Goal: Task Accomplishment & Management: Complete application form

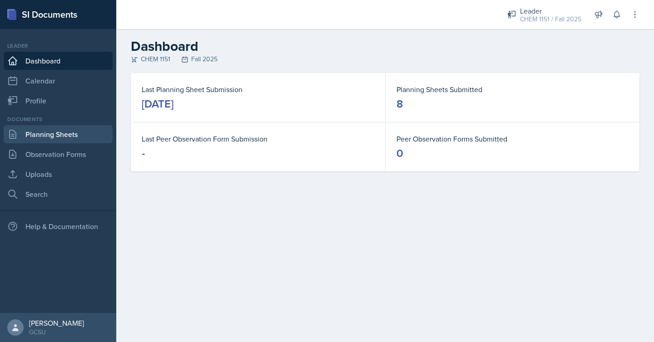
click at [84, 129] on link "Planning Sheets" at bounding box center [58, 134] width 109 height 18
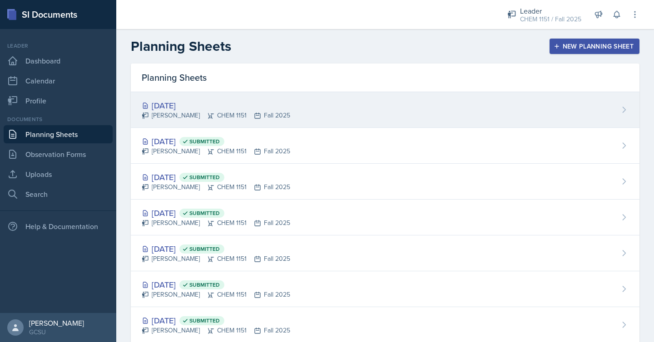
click at [233, 119] on div "[PERSON_NAME] CHEM 1151 Fall 2025" at bounding box center [216, 116] width 148 height 10
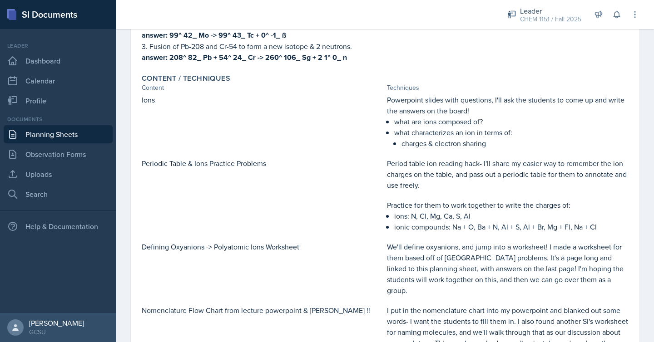
scroll to position [452, 0]
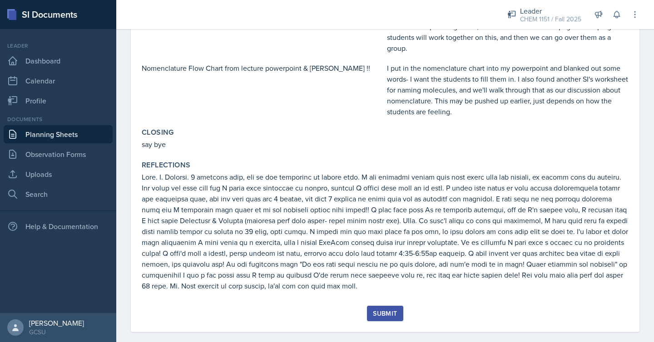
click at [379, 310] on div "Submit" at bounding box center [385, 313] width 24 height 7
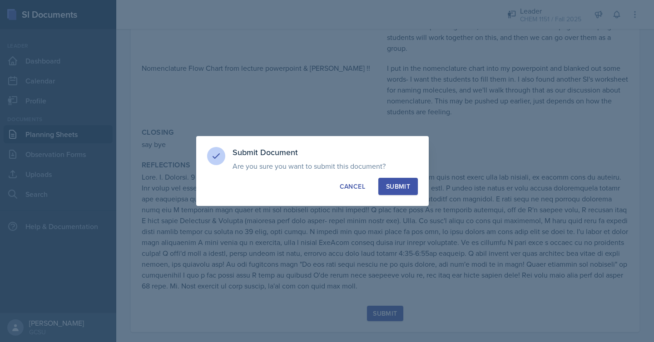
click at [403, 187] on div "Submit" at bounding box center [398, 186] width 24 height 9
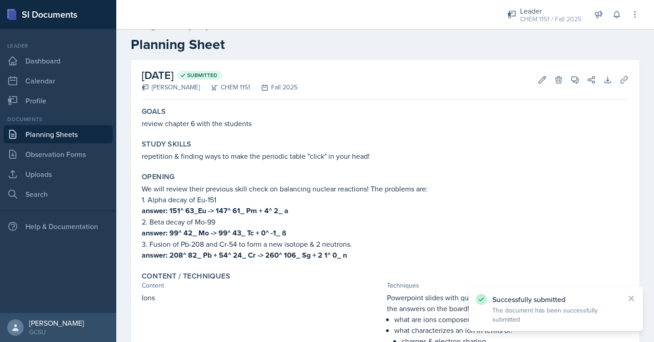
scroll to position [0, 0]
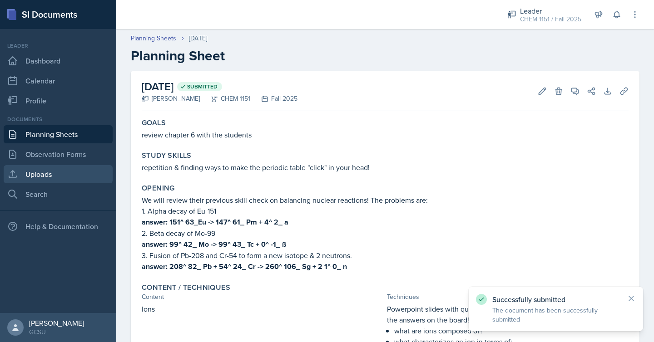
click at [97, 169] on link "Uploads" at bounding box center [58, 174] width 109 height 18
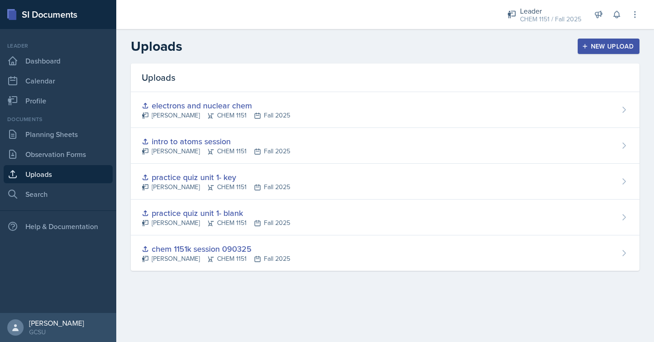
click at [590, 44] on div "New Upload" at bounding box center [609, 46] width 50 height 7
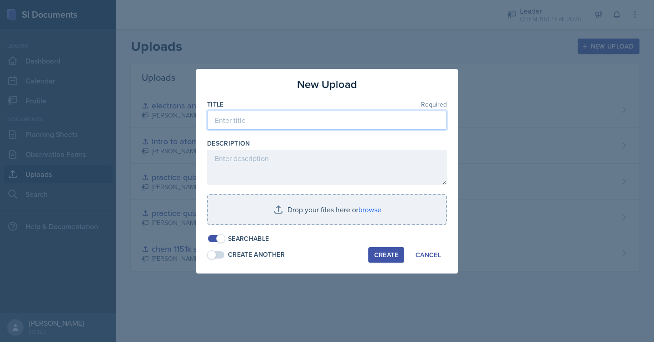
click at [324, 116] on input at bounding box center [327, 120] width 240 height 19
type input "p"
click at [243, 121] on input "ppt ch 6 ions" at bounding box center [327, 120] width 240 height 19
type input "ppt ch 6 ions part 1"
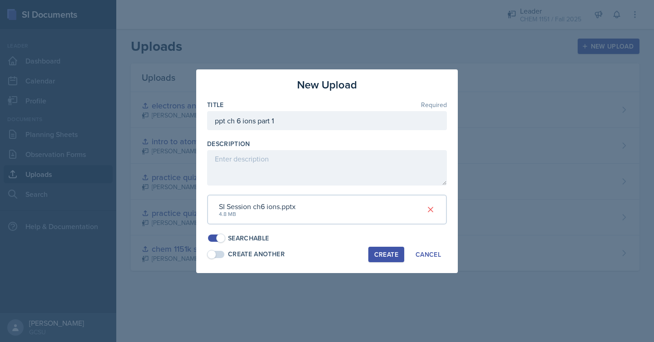
click at [395, 256] on div "Create" at bounding box center [386, 254] width 24 height 7
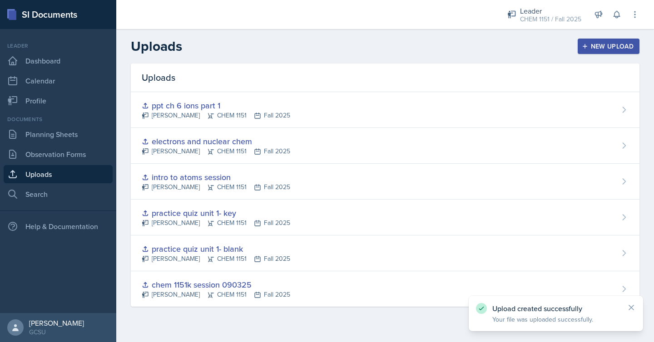
click at [607, 45] on div "New Upload" at bounding box center [609, 46] width 50 height 7
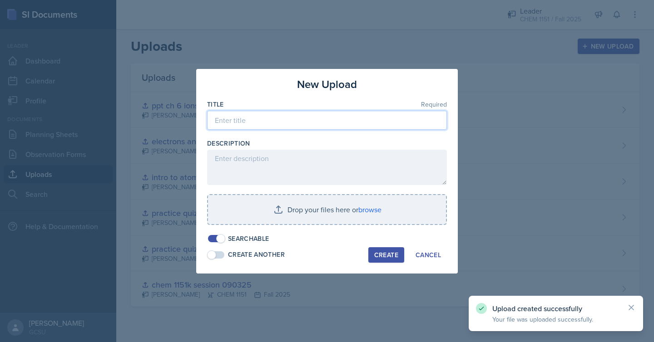
click at [415, 118] on input at bounding box center [327, 120] width 240 height 19
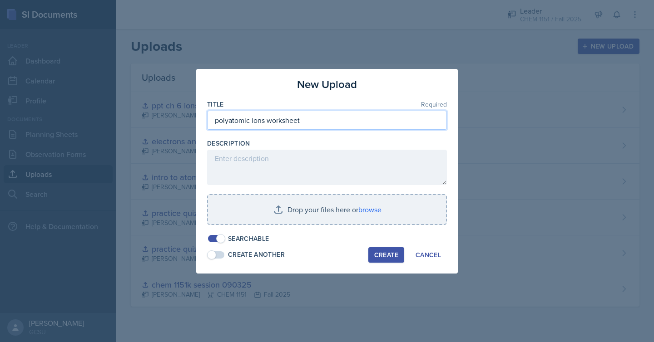
type input "polyatomic ions worksheet"
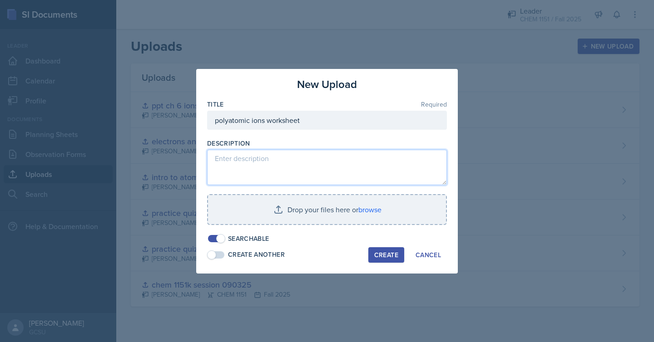
click at [362, 161] on textarea at bounding box center [327, 167] width 240 height 35
type textarea "charges, compounds,"
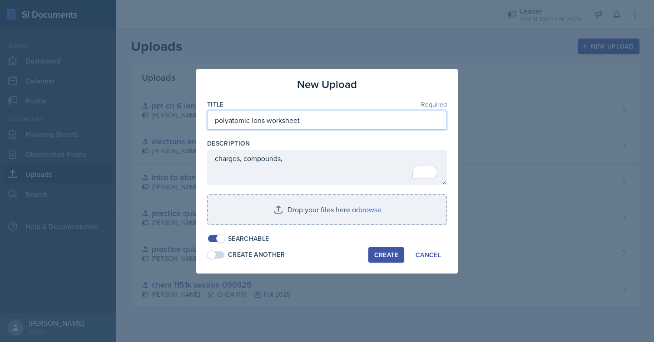
drag, startPoint x: 252, startPoint y: 121, endPoint x: 208, endPoint y: 120, distance: 43.2
click at [208, 120] on input "polyatomic ions worksheet" at bounding box center [327, 120] width 240 height 19
type input "ions worksheet"
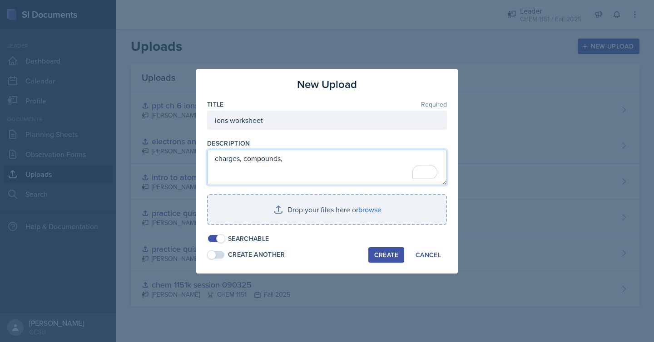
click at [244, 160] on textarea "charges, compounds," at bounding box center [327, 167] width 240 height 35
click at [332, 162] on textarea "charges, polyatomic compounds," at bounding box center [327, 167] width 240 height 35
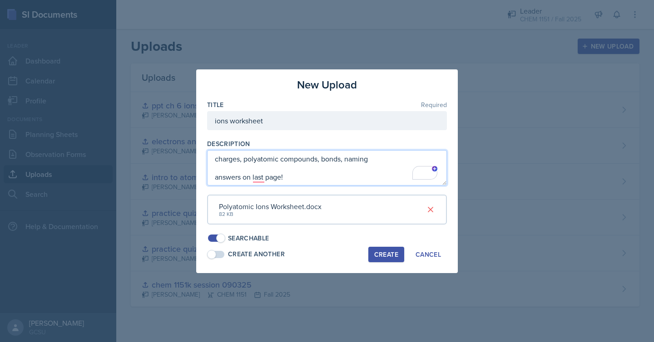
type textarea "charges, polyatomic compounds, bonds, naming answers on last page!"
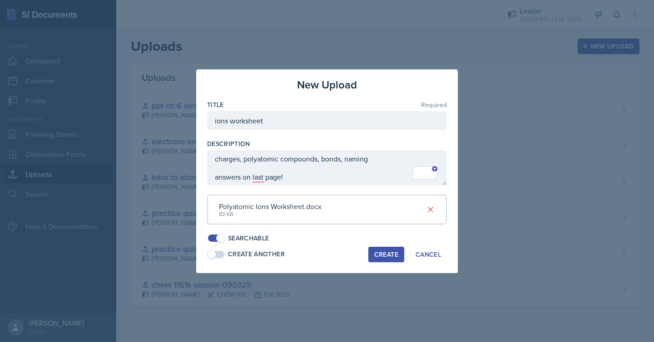
click at [379, 256] on div "Create" at bounding box center [386, 254] width 24 height 7
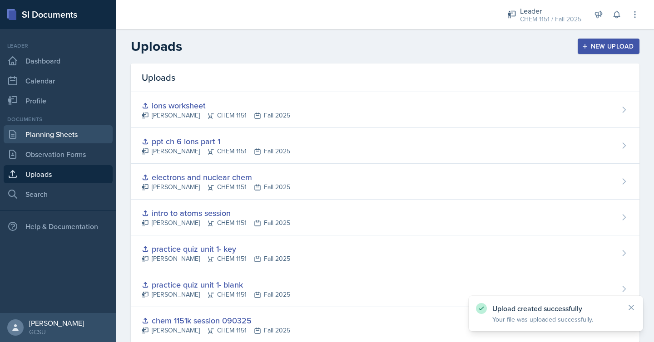
click at [66, 133] on link "Planning Sheets" at bounding box center [58, 134] width 109 height 18
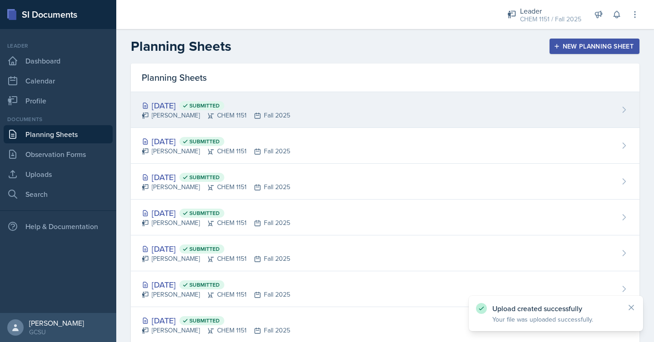
click at [332, 114] on div "[DATE] Submitted [PERSON_NAME] CHEM 1151 Fall 2025" at bounding box center [385, 110] width 509 height 36
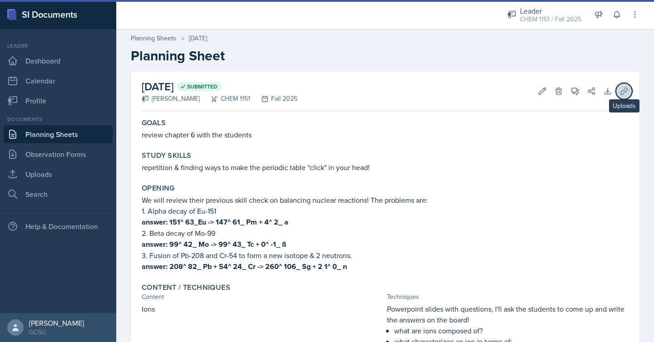
click at [619, 88] on button "Uploads" at bounding box center [624, 91] width 16 height 16
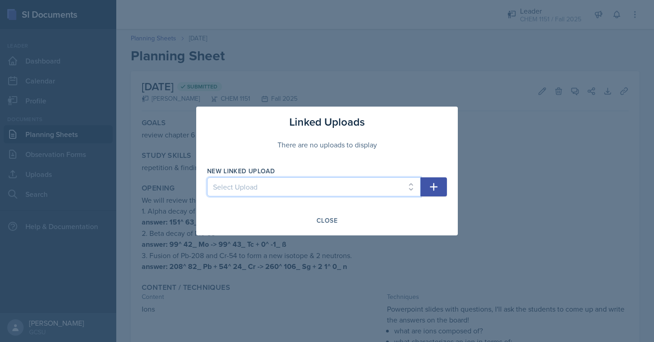
click at [398, 183] on select "Select Upload chem 1151k session 090325 practice quiz unit 1- blank practice qu…" at bounding box center [313, 187] width 213 height 19
click at [207, 178] on select "Select Upload chem 1151k session 090325 practice quiz unit 1- blank practice qu…" at bounding box center [313, 187] width 213 height 19
click at [414, 188] on select "Select Upload chem 1151k session 090325 practice quiz unit 1- blank practice qu…" at bounding box center [313, 187] width 213 height 19
select select "d45f163d-7d20-4f62-a63d-6dc5da2d6b60"
click at [207, 178] on select "Select Upload chem 1151k session 090325 practice quiz unit 1- blank practice qu…" at bounding box center [313, 187] width 213 height 19
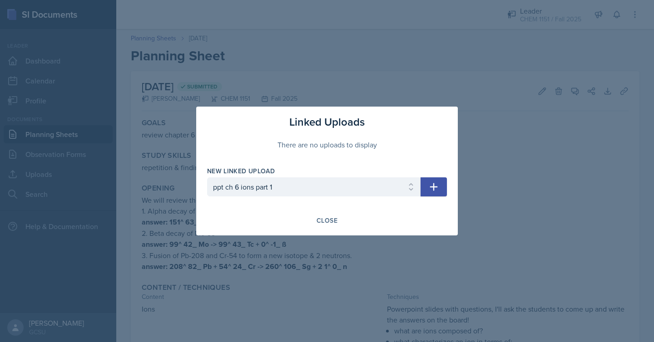
click at [435, 186] on icon "button" at bounding box center [433, 187] width 11 height 11
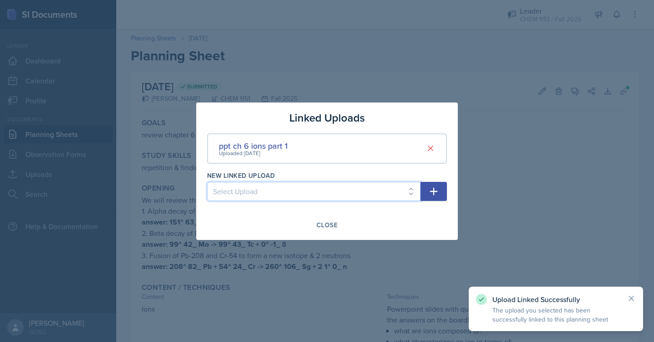
click at [354, 196] on select "Select Upload chem 1151k session 090325 practice quiz unit 1- blank practice qu…" at bounding box center [313, 191] width 213 height 19
select select "d1b7d0ab-6fc8-4a4c-9715-1a7e650c3416"
click at [207, 182] on select "Select Upload chem 1151k session 090325 practice quiz unit 1- blank practice qu…" at bounding box center [313, 191] width 213 height 19
click at [431, 185] on button "button" at bounding box center [434, 191] width 26 height 19
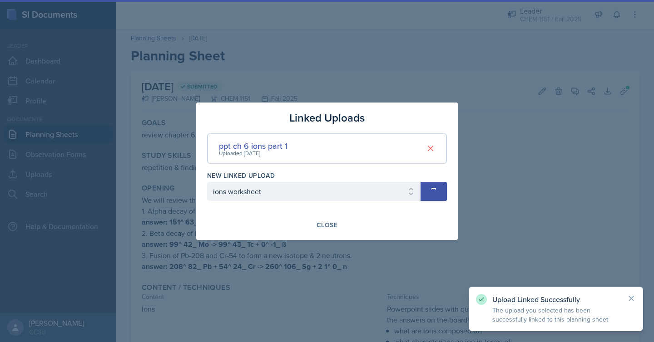
select select
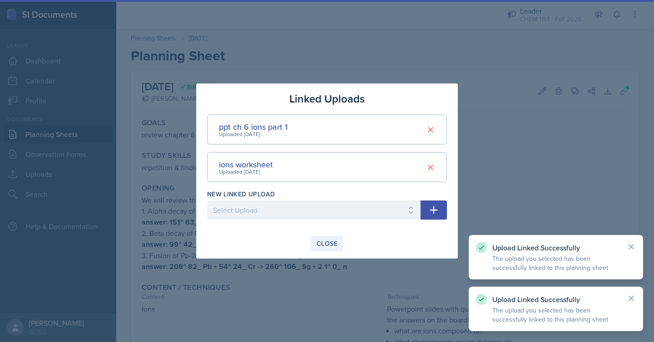
click at [330, 245] on div "Close" at bounding box center [327, 243] width 21 height 7
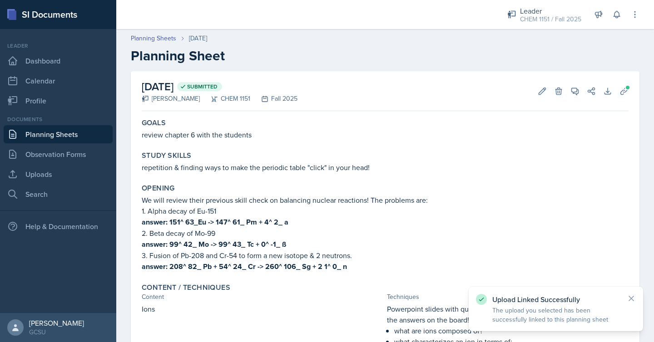
click at [70, 135] on link "Planning Sheets" at bounding box center [58, 134] width 109 height 18
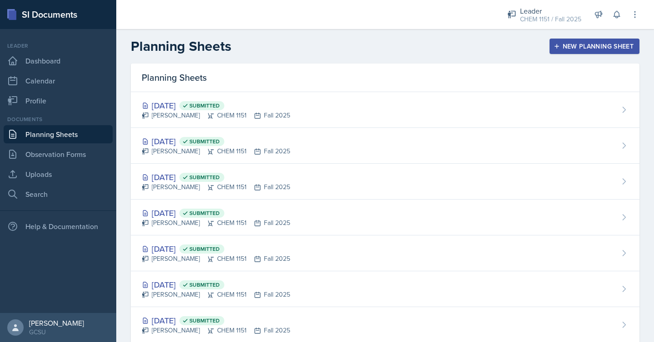
click at [594, 51] on button "New Planning Sheet" at bounding box center [594, 46] width 90 height 15
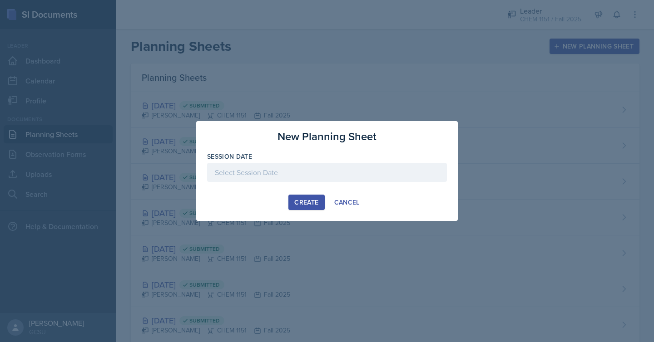
click at [307, 177] on div at bounding box center [327, 172] width 240 height 19
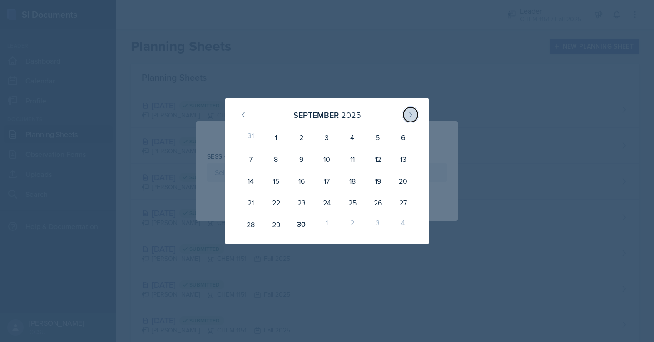
click at [416, 116] on button at bounding box center [410, 115] width 15 height 15
click at [328, 135] on div "1" at bounding box center [326, 138] width 25 height 22
type input "[DATE]"
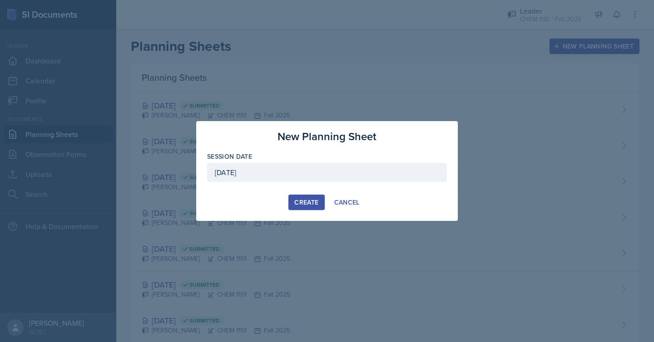
click at [309, 201] on div "Create" at bounding box center [306, 202] width 24 height 7
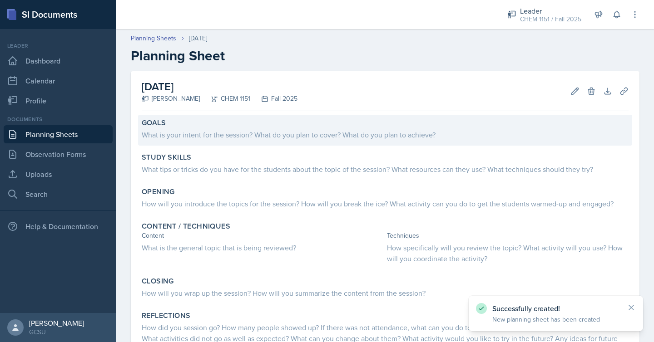
click at [355, 128] on div "What is your intent for the session? What do you plan to cover? What do you pla…" at bounding box center [385, 134] width 487 height 13
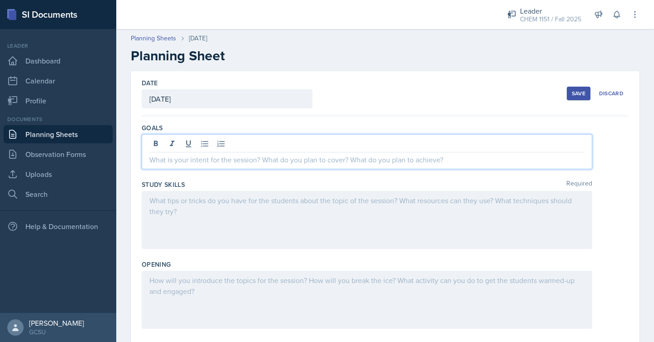
click at [317, 144] on div at bounding box center [367, 151] width 450 height 35
click at [204, 160] on p "briefly go over what content" at bounding box center [366, 159] width 435 height 11
click at [226, 162] on p "briefly go over content" at bounding box center [366, 159] width 435 height 11
click at [151, 159] on p "briefly go over content covered [DATE]" at bounding box center [366, 159] width 435 height 11
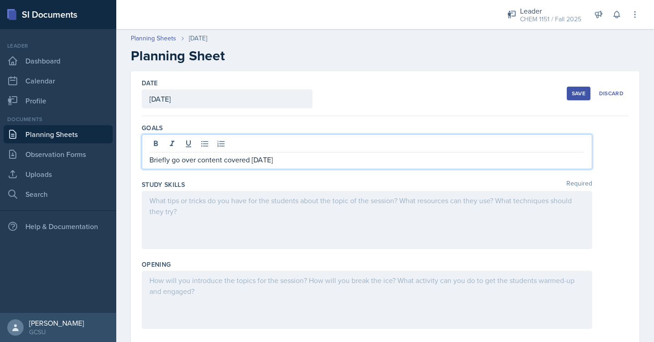
click at [302, 160] on p "Briefly go over content covered [DATE]" at bounding box center [366, 159] width 435 height 11
click at [282, 216] on div at bounding box center [367, 220] width 450 height 58
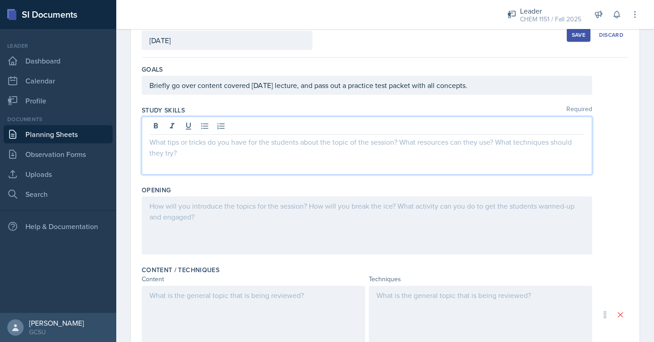
scroll to position [59, 0]
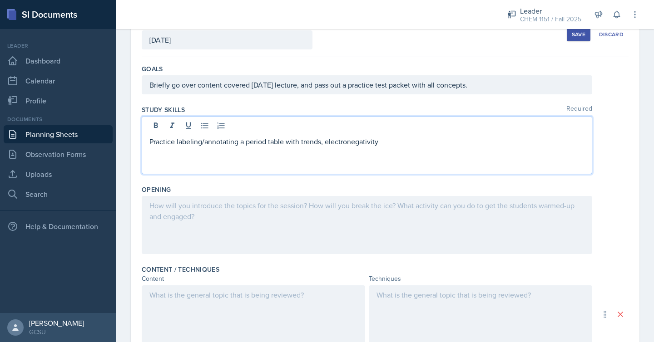
click at [324, 138] on p "Practice labeling/annotating a period table with trends, electronegativity" at bounding box center [366, 141] width 435 height 11
click at [390, 144] on p "Practice labeling/annotating a period table with trends (electronegativity" at bounding box center [366, 141] width 435 height 11
click at [495, 142] on p "Practice labeling/annotating a period table with trends (electronegativity, ion…" at bounding box center [366, 141] width 435 height 11
click at [474, 143] on p "Practice labeling/annotating a period table with trends (electronegativity, ion…" at bounding box center [366, 141] width 435 height 11
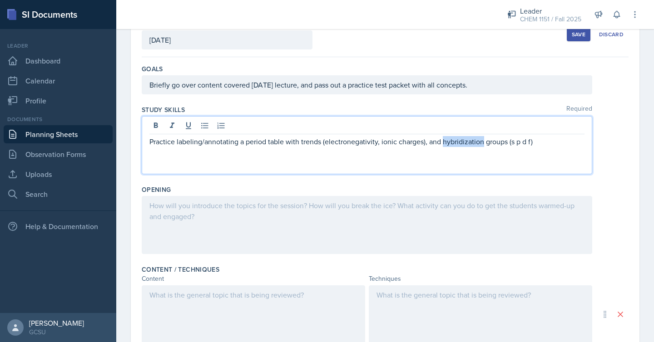
click at [474, 143] on p "Practice labeling/annotating a period table with trends (electronegativity, ion…" at bounding box center [366, 141] width 435 height 11
click at [550, 144] on p "Practice labeling/annotating a period table with trends (electronegativity, ion…" at bounding box center [366, 141] width 435 height 11
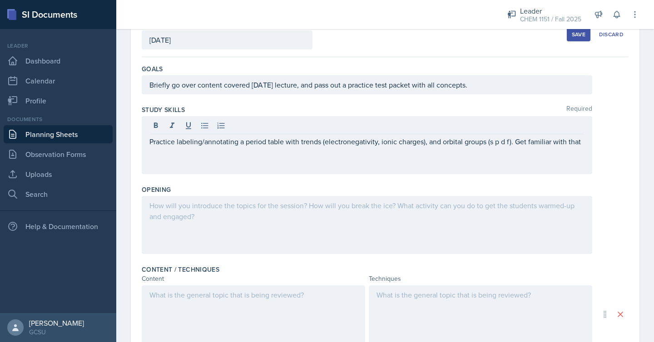
click at [432, 216] on div at bounding box center [367, 225] width 450 height 58
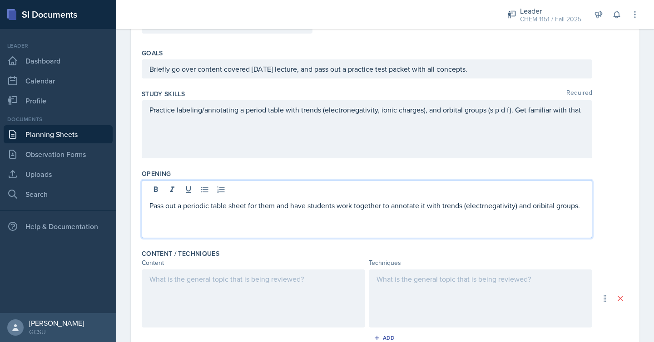
click at [504, 206] on p "Pass out a periodic table sheet for them and have students work together to ann…" at bounding box center [366, 205] width 435 height 11
click at [485, 207] on p "Pass out a periodic table sheet for them and have students work together to ann…" at bounding box center [366, 205] width 435 height 11
click at [519, 209] on p "Pass out a periodic table sheet for them and have students work together to ann…" at bounding box center [366, 205] width 435 height 11
click at [498, 222] on p "Pass out a periodic table sheet for them and have students work together to ann…" at bounding box center [366, 211] width 435 height 22
click at [293, 215] on p "Pass out a periodic table sheet for them and have students work together to ann…" at bounding box center [366, 211] width 435 height 22
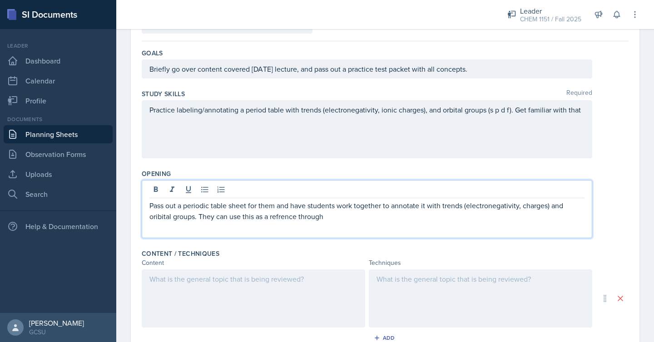
click at [286, 217] on p "Pass out a periodic table sheet for them and have students work together to ann…" at bounding box center [366, 211] width 435 height 22
drag, startPoint x: 337, startPoint y: 217, endPoint x: 302, endPoint y: 216, distance: 34.1
click at [302, 216] on p "Pass out a periodic table sheet for them and have students work together to ann…" at bounding box center [366, 211] width 435 height 22
click at [163, 218] on p "Pass out a periodic table sheet for them and have students work together to ann…" at bounding box center [366, 211] width 435 height 22
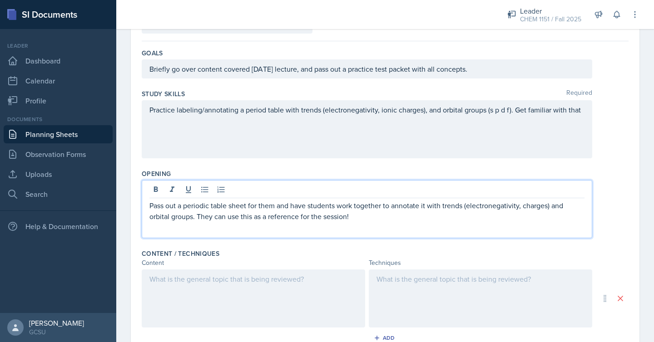
click at [279, 204] on p "Pass out a periodic table sheet for them and have students work together to ann…" at bounding box center [366, 211] width 435 height 22
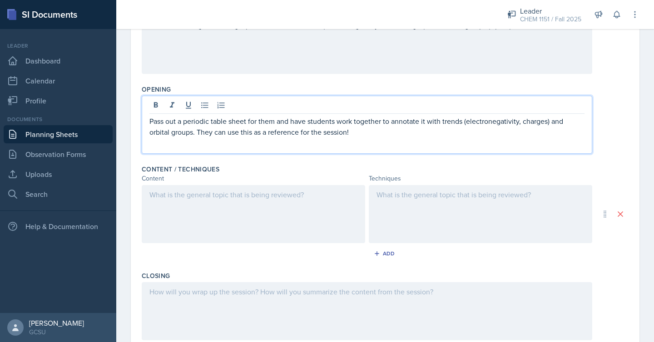
click at [584, 39] on div "Practice labeling/annotating a period table with trends (electronegativity, ion…" at bounding box center [367, 45] width 450 height 58
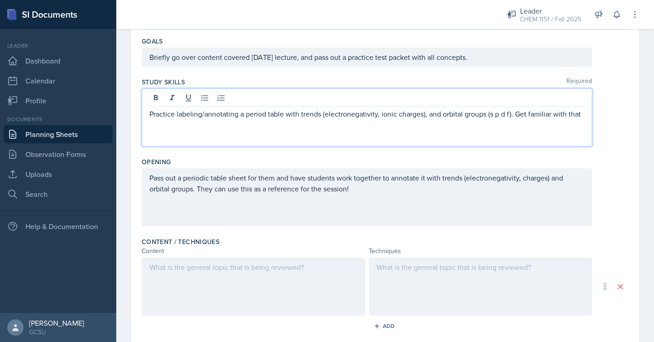
scroll to position [86, 0]
click at [528, 116] on p "Practice labeling/annotating a period table with trends (electronegativity, ion…" at bounding box center [366, 114] width 435 height 11
click at [519, 131] on p "Practice labeling/annotating a period table with trends (electronegativity, ion…" at bounding box center [366, 120] width 435 height 22
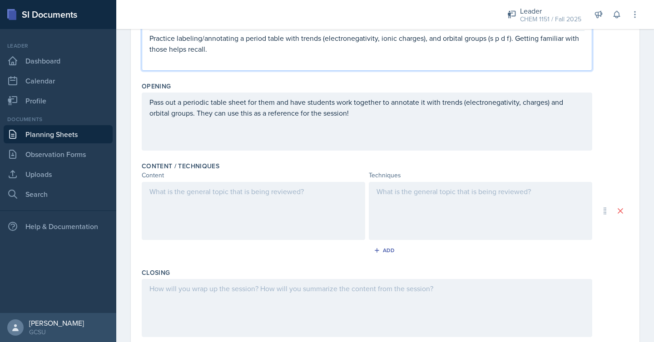
scroll to position [165, 0]
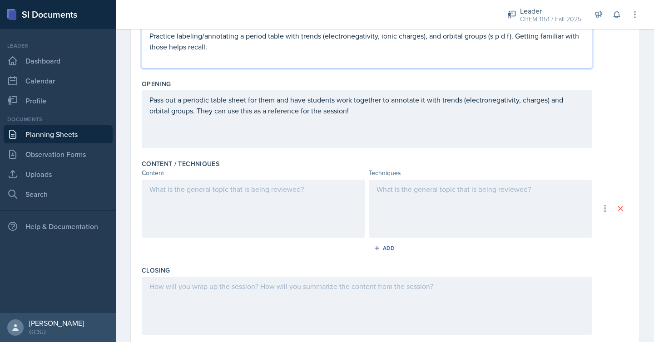
click at [348, 200] on div at bounding box center [253, 209] width 223 height 58
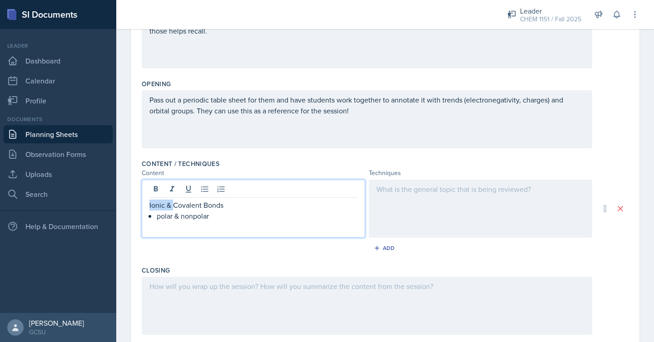
drag, startPoint x: 173, startPoint y: 207, endPoint x: 138, endPoint y: 207, distance: 35.0
click at [138, 207] on div "Date [DATE] [DATE] 31 1 2 3 4 5 6 7 8 9 10 11 12 13 14 15 16 17 18 19 20 21 22 …" at bounding box center [385, 167] width 509 height 523
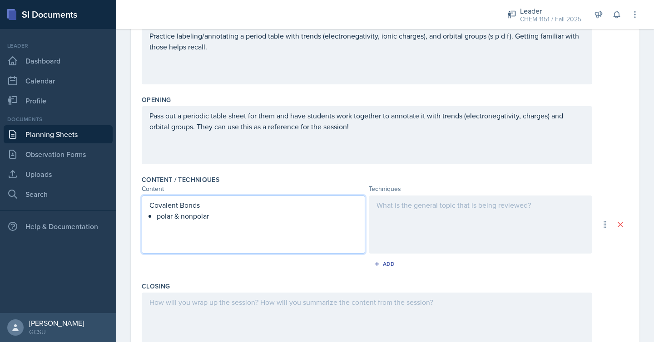
click at [405, 230] on div at bounding box center [480, 225] width 223 height 58
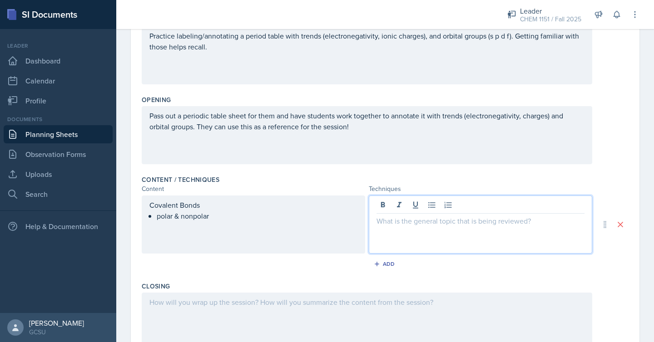
scroll to position [165, 0]
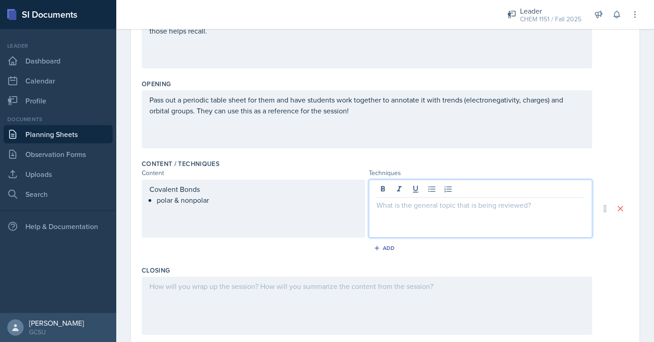
click at [214, 201] on div "Covalent Bonds polar & nonpolar" at bounding box center [253, 195] width 208 height 22
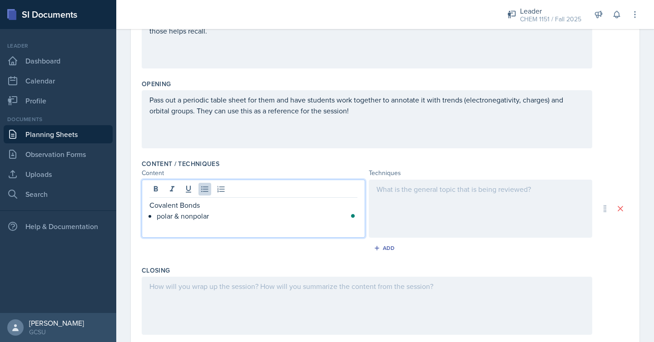
click at [231, 220] on p "polar & nonpolar" at bounding box center [257, 216] width 201 height 11
click at [194, 205] on p "Covalent Bonds" at bounding box center [253, 205] width 208 height 11
click at [223, 229] on p "Ionic Compounds" at bounding box center [253, 227] width 208 height 11
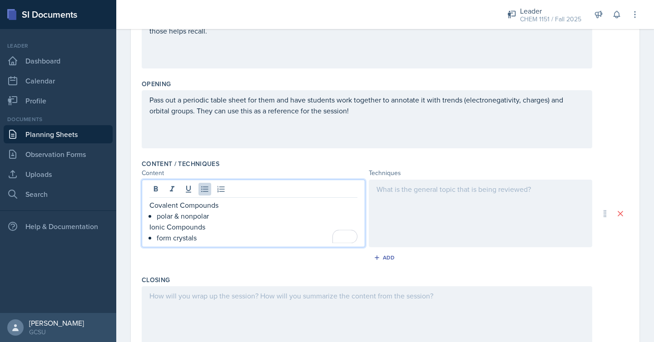
click at [220, 217] on p "polar & nonpolar" at bounding box center [257, 216] width 201 height 11
click at [218, 233] on p "form crystals" at bounding box center [257, 238] width 201 height 11
drag, startPoint x: 202, startPoint y: 235, endPoint x: 142, endPoint y: 244, distance: 61.1
click at [142, 244] on div "Covalent Compounds polar & nonpolar Ionic Compounds form crystals" at bounding box center [253, 214] width 223 height 68
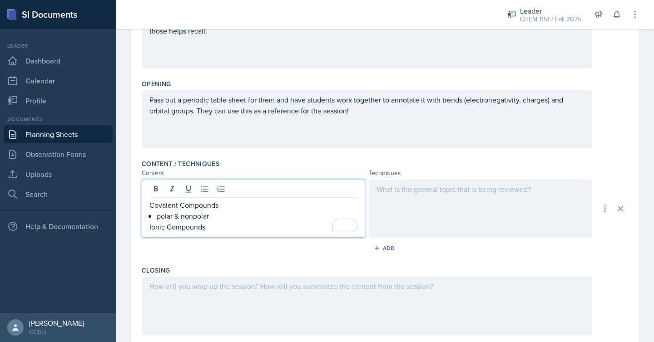
drag, startPoint x: 223, startPoint y: 228, endPoint x: 129, endPoint y: 228, distance: 93.5
click at [129, 228] on div "Date [DATE] [DATE] 31 1 2 3 4 5 6 7 8 9 10 11 12 13 14 15 16 17 18 19 20 21 22 …" at bounding box center [385, 178] width 538 height 545
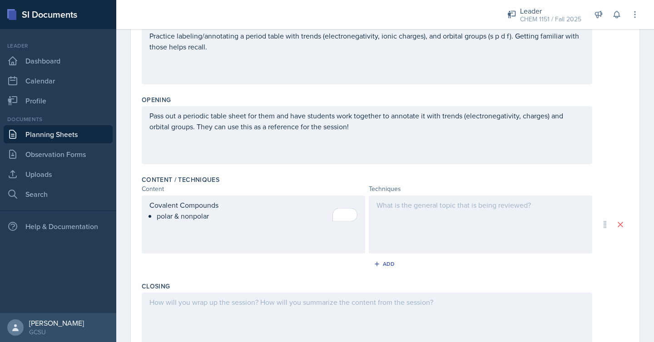
click at [148, 206] on div "Covalent Compounds polar & nonpolar" at bounding box center [253, 225] width 223 height 58
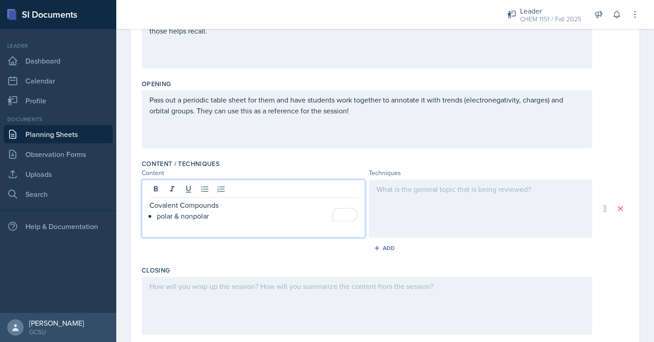
click at [149, 204] on p "Covalent Compounds" at bounding box center [253, 205] width 208 height 11
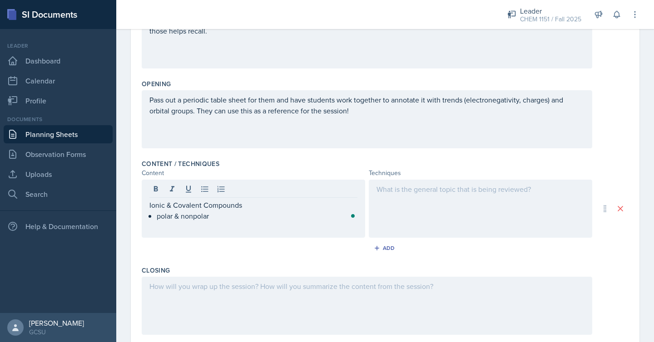
click at [415, 205] on div at bounding box center [480, 209] width 223 height 58
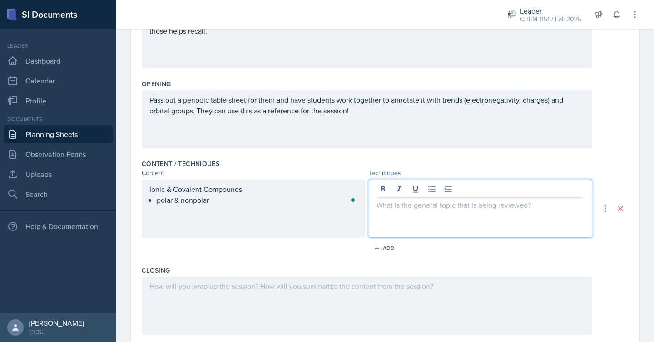
scroll to position [181, 0]
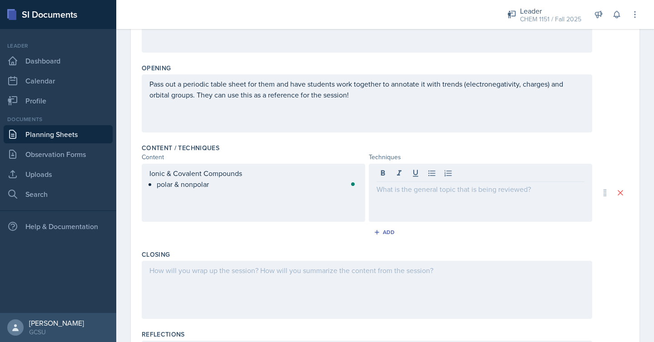
click at [419, 205] on div at bounding box center [480, 193] width 223 height 58
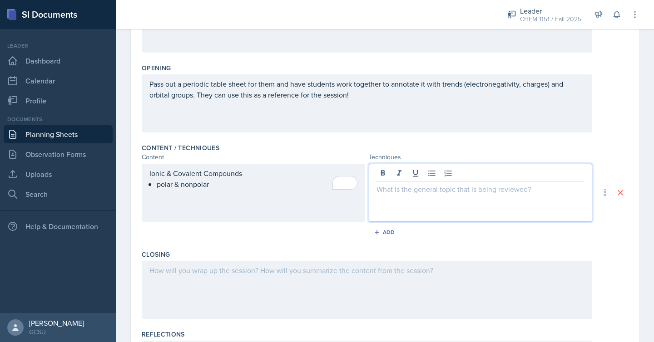
click at [240, 191] on div "Ionic & Covalent Compounds polar & nonpolar" at bounding box center [253, 193] width 223 height 58
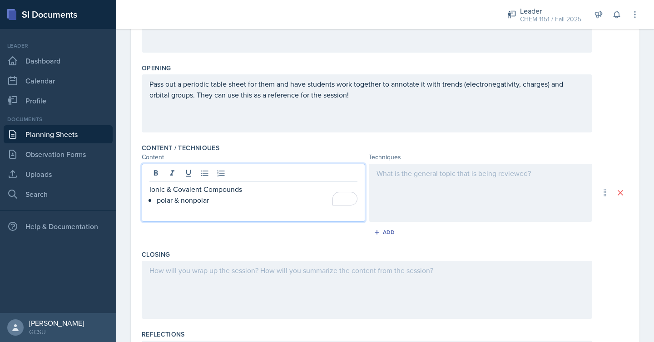
scroll to position [197, 0]
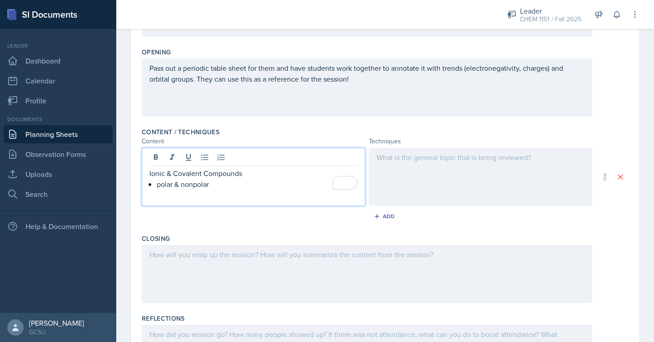
click at [235, 186] on p "polar & nonpolar" at bounding box center [257, 184] width 201 height 11
click at [438, 180] on div at bounding box center [480, 177] width 223 height 58
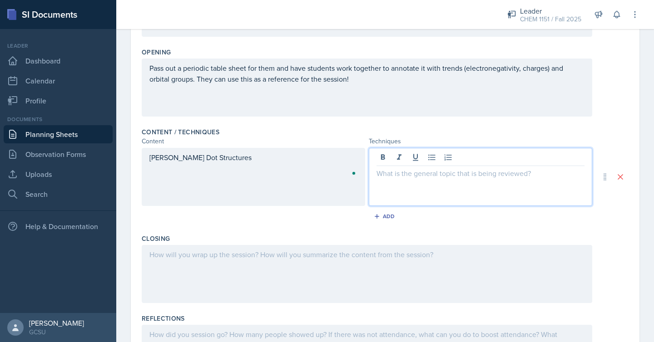
scroll to position [213, 0]
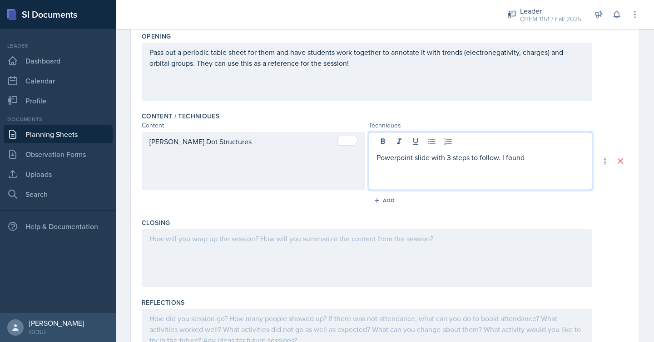
click at [282, 144] on div "[PERSON_NAME] Dot Structures" at bounding box center [253, 161] width 223 height 58
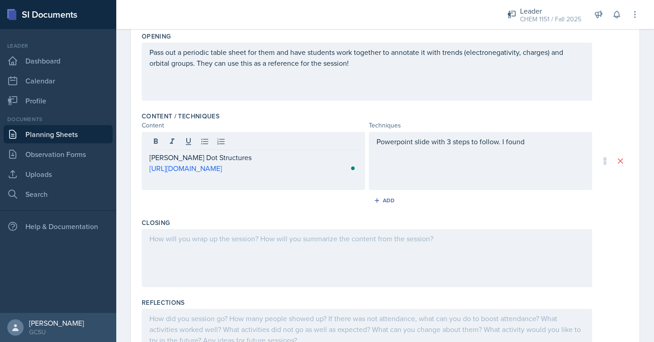
click at [436, 148] on div "Powerpoint slide with 3 steps to follow. I found" at bounding box center [480, 161] width 223 height 58
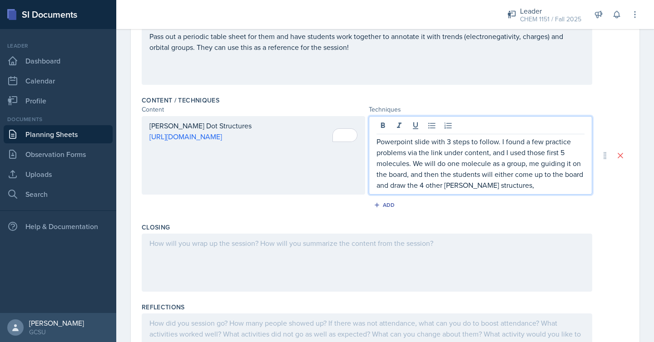
click at [494, 175] on p "Powerpoint slide with 3 steps to follow. I found a few practice problems via th…" at bounding box center [480, 163] width 208 height 54
drag, startPoint x: 461, startPoint y: 185, endPoint x: 547, endPoint y: 186, distance: 85.8
click at [547, 186] on p "Powerpoint slide with 3 steps to follow. I found a few practice problems via th…" at bounding box center [480, 163] width 208 height 54
click at [535, 176] on p "Powerpoint slide with 3 steps to follow. I found a few practice problems via th…" at bounding box center [480, 163] width 208 height 54
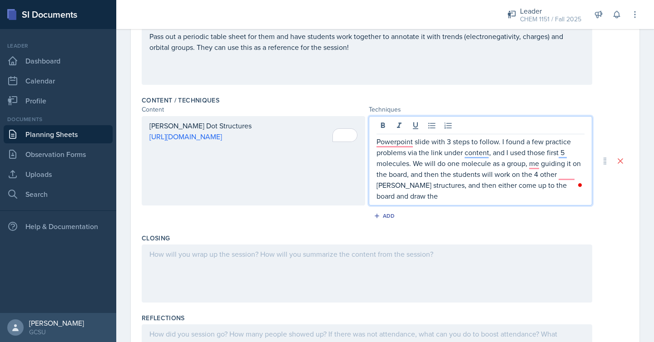
click at [442, 184] on p "Powerpoint slide with 3 steps to follow. I found a few practice problems via th…" at bounding box center [480, 168] width 208 height 65
click at [564, 186] on p "Powerpoint slide with 3 steps to follow. I found a few practice problems via th…" at bounding box center [480, 168] width 208 height 65
click at [382, 213] on div "Add" at bounding box center [386, 216] width 20 height 7
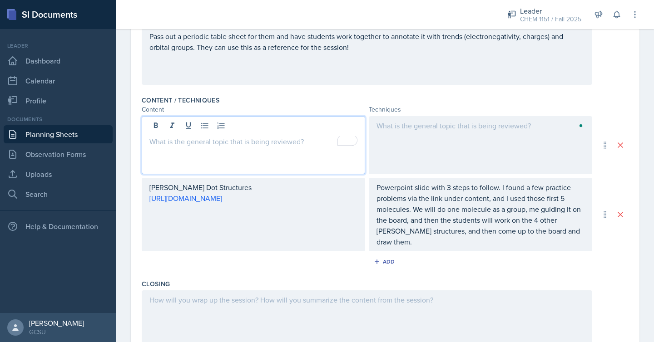
click at [311, 130] on div at bounding box center [253, 145] width 223 height 58
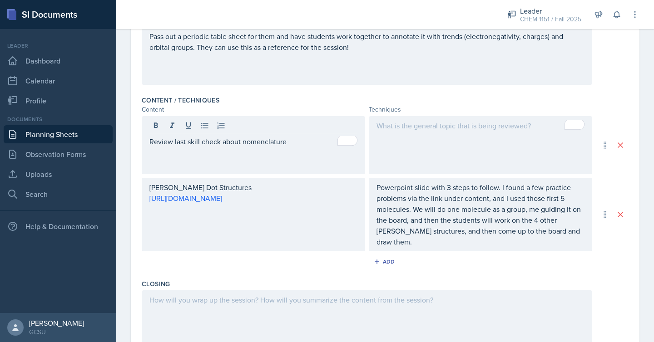
click at [409, 139] on div at bounding box center [480, 145] width 223 height 58
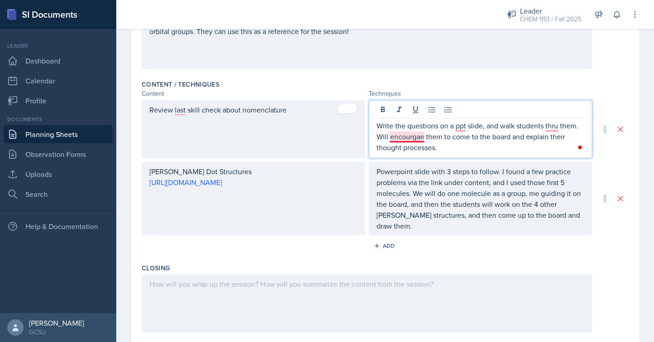
click at [411, 138] on p "Write the questions on a ppt slide, and walk students thru them. Will encourgae…" at bounding box center [480, 136] width 208 height 33
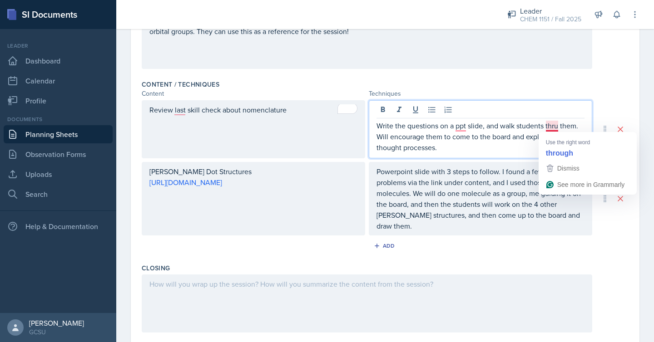
click at [551, 121] on p "Write the questions on a ppt slide, and walk students thru them. Will encourage…" at bounding box center [480, 136] width 208 height 33
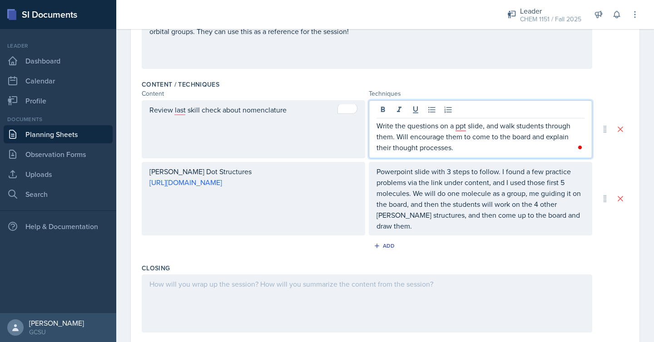
click at [503, 153] on p "Write the questions on a ppt slide, and walk students through them. Will encour…" at bounding box center [480, 136] width 208 height 33
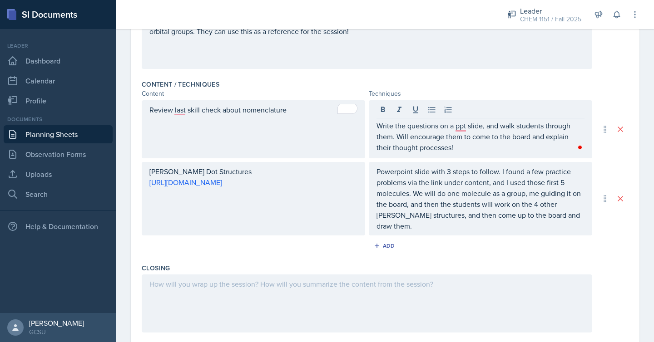
click at [501, 282] on div at bounding box center [367, 304] width 450 height 58
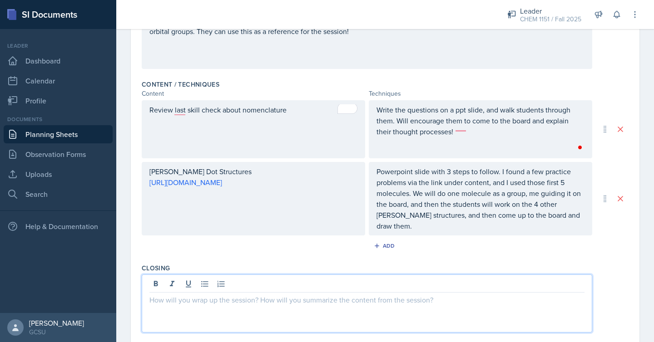
scroll to position [260, 0]
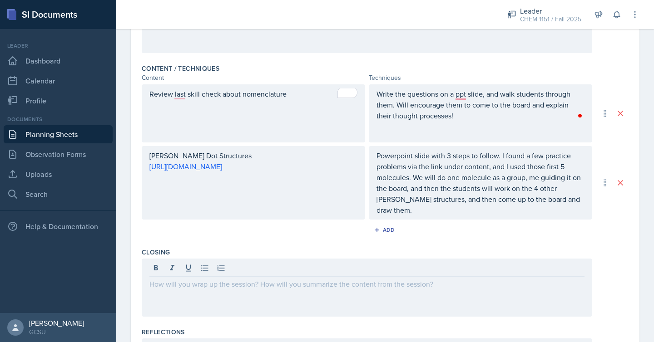
click at [507, 282] on div at bounding box center [367, 288] width 450 height 58
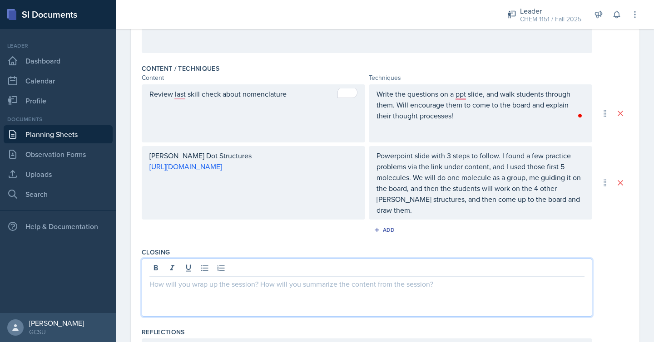
drag, startPoint x: 539, startPoint y: 187, endPoint x: 567, endPoint y: 187, distance: 27.7
click at [539, 187] on p "Powerpoint slide with 3 steps to follow. I found a few practice problems via th…" at bounding box center [480, 182] width 208 height 65
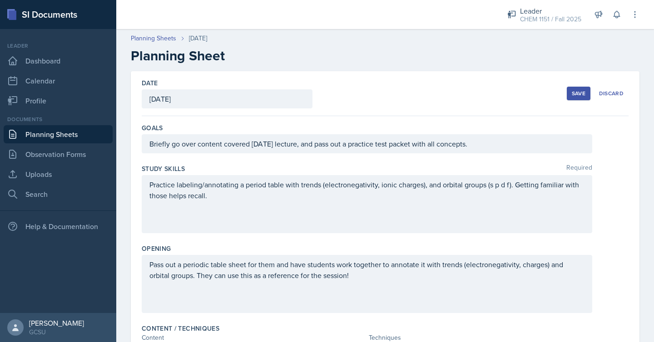
scroll to position [324, 0]
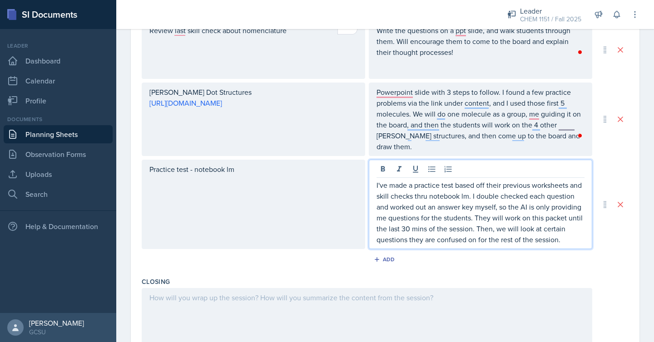
click at [472, 218] on p "I've made a practice test based off their previous worksheets and skill checks …" at bounding box center [480, 212] width 208 height 65
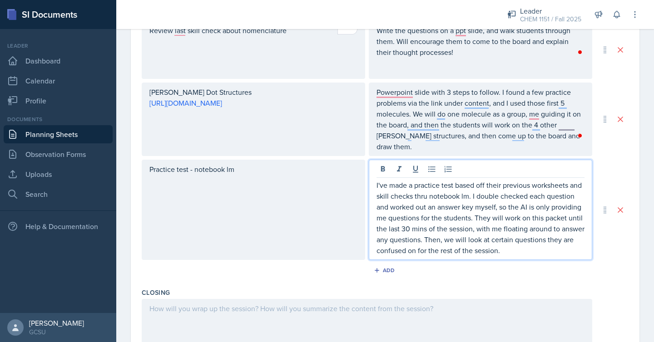
click at [446, 239] on p "I've made a practice test based off their previous worksheets and skill checks …" at bounding box center [480, 218] width 208 height 76
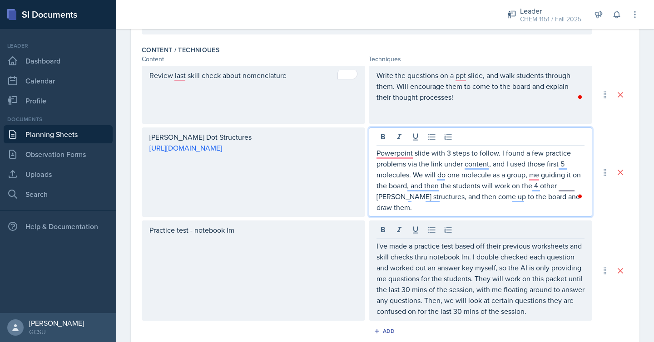
scroll to position [295, 0]
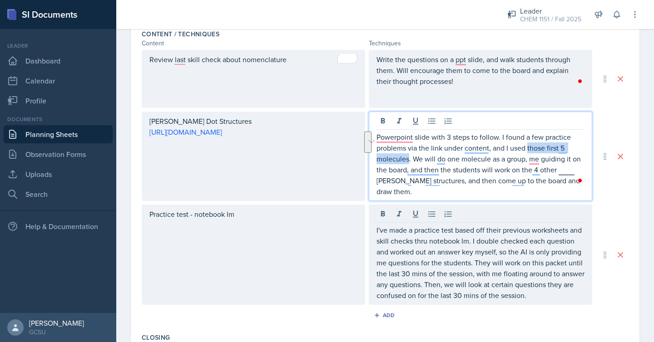
drag, startPoint x: 528, startPoint y: 149, endPoint x: 409, endPoint y: 160, distance: 119.5
click at [409, 160] on p "Powerpoint slide with 3 steps to follow. I found a few practice problems via th…" at bounding box center [480, 164] width 208 height 65
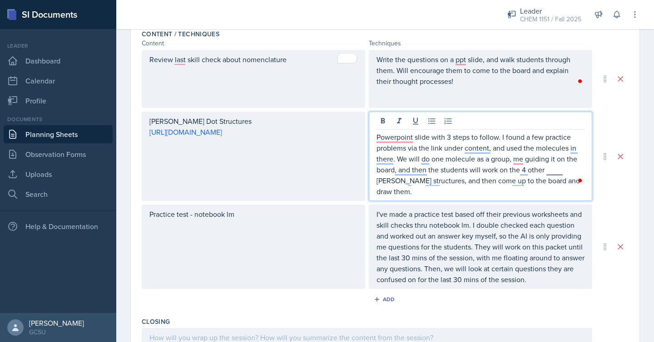
drag, startPoint x: 436, startPoint y: 244, endPoint x: 500, endPoint y: 140, distance: 122.1
click at [436, 244] on p "I've made a practice test based off their previous worksheets and skill checks …" at bounding box center [480, 247] width 208 height 76
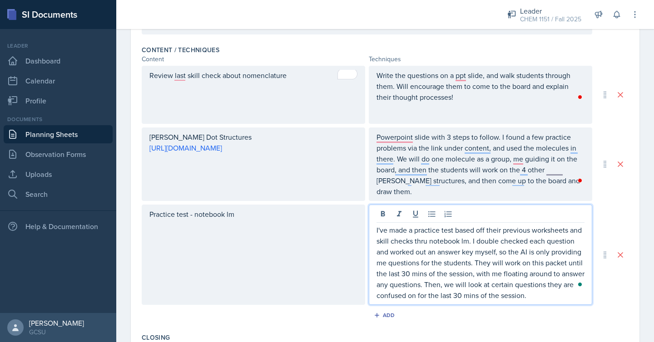
click at [478, 262] on p "I've made a practice test based off their previous worksheets and skill checks …" at bounding box center [480, 263] width 208 height 76
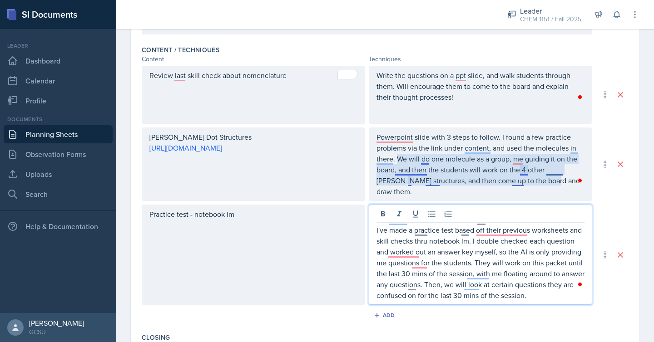
click at [519, 162] on p "Powerpoint slide with 3 steps to follow. I found a few practice problems via th…" at bounding box center [480, 164] width 208 height 65
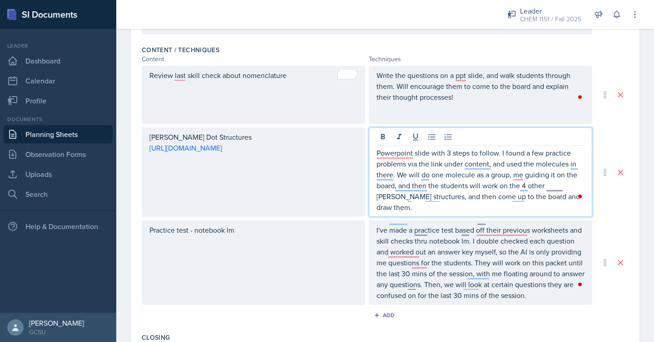
scroll to position [295, 0]
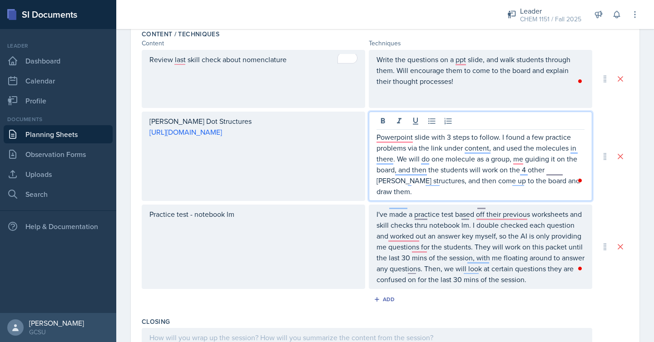
click at [516, 158] on p "Powerpoint slide with 3 steps to follow. I found a few practice problems via th…" at bounding box center [480, 164] width 208 height 65
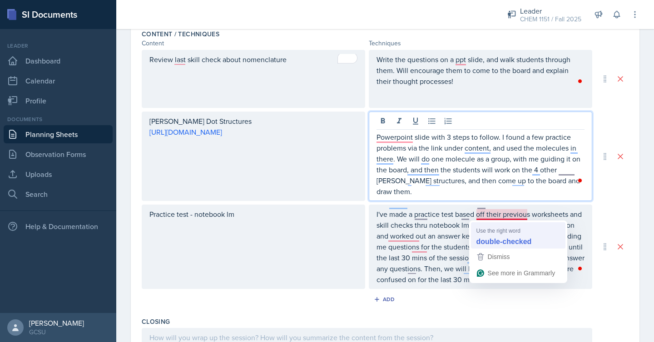
scroll to position [311, 0]
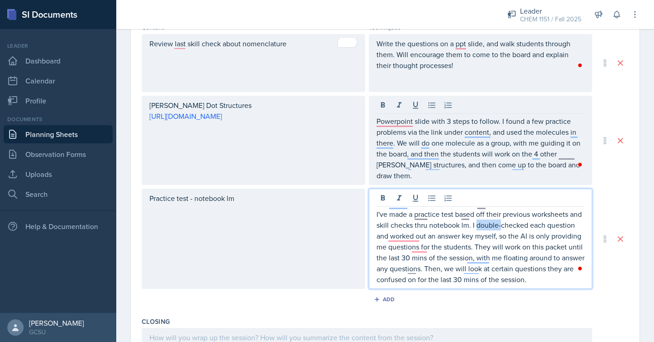
drag, startPoint x: 500, startPoint y: 215, endPoint x: 476, endPoint y: 214, distance: 24.5
click at [476, 214] on p "I've made a practice test based off their previous worksheets and skill checks …" at bounding box center [480, 247] width 208 height 76
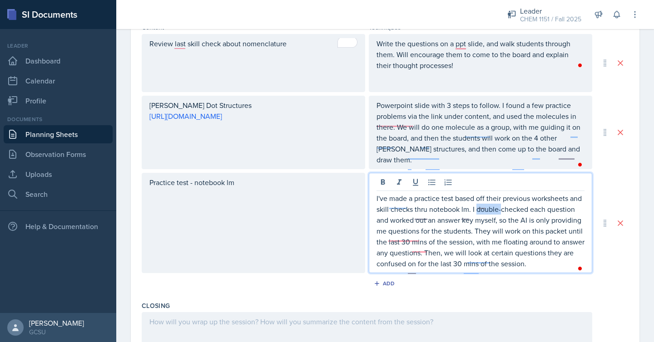
scroll to position [295, 0]
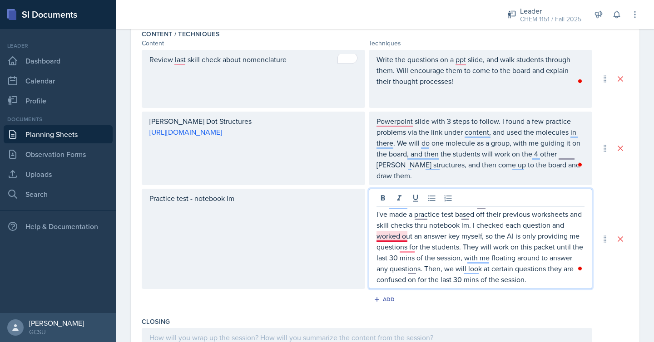
click at [395, 241] on p "I've made a practice test based off their previous worksheets and skill checks …" at bounding box center [480, 247] width 208 height 76
click at [434, 248] on p "I've made a practice test based off their previous worksheets and skill checks …" at bounding box center [480, 247] width 208 height 76
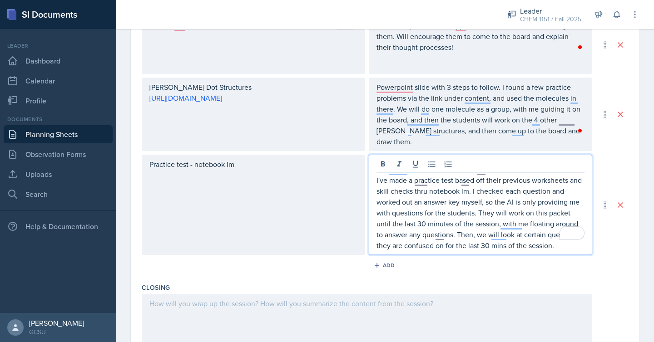
scroll to position [331, 0]
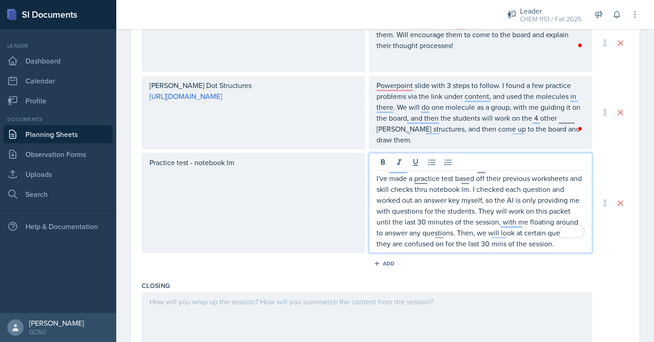
click at [195, 153] on div "Practice test - notebook lm" at bounding box center [253, 203] width 223 height 100
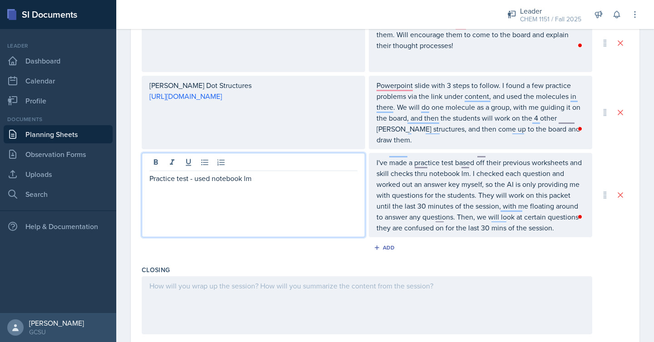
click at [283, 174] on div "Practice test - used notebook lm" at bounding box center [253, 195] width 223 height 84
click at [268, 173] on p "Practice test - used notebook lm" at bounding box center [253, 178] width 208 height 11
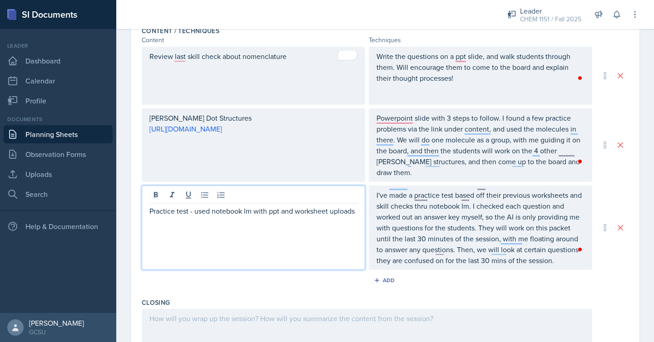
scroll to position [428, 0]
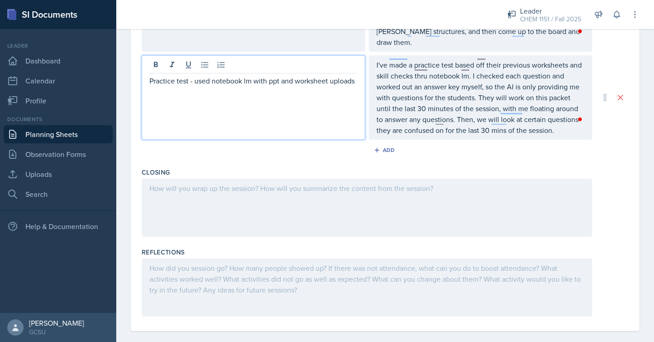
click at [297, 189] on div at bounding box center [367, 208] width 450 height 58
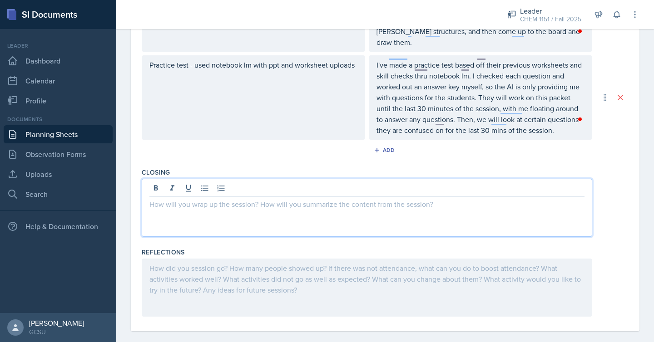
click at [297, 199] on p at bounding box center [366, 204] width 435 height 11
click at [149, 199] on p "Look at certain questions students are confused on" at bounding box center [366, 204] width 435 height 11
click at [232, 199] on p "Last 30 mins of session: Look at certain questions students are confused on" at bounding box center [366, 204] width 435 height 11
click at [396, 200] on div "Last 30 mins of session: look at certain questions students are confused on" at bounding box center [367, 208] width 450 height 58
click at [393, 199] on p "Last 30 mins of session: look at certain questions students are confused on" at bounding box center [366, 204] width 435 height 11
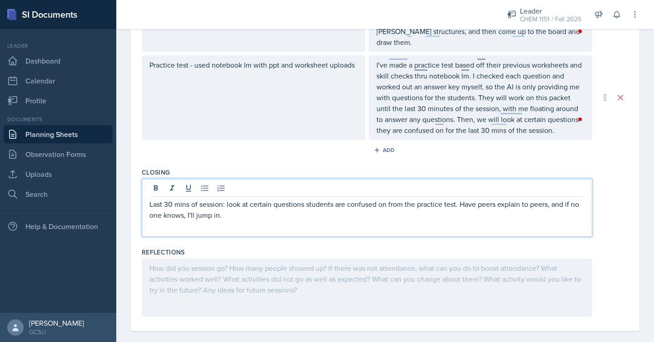
click at [549, 199] on p "Last 30 mins of session: look at certain questions students are confused on fro…" at bounding box center [366, 210] width 435 height 22
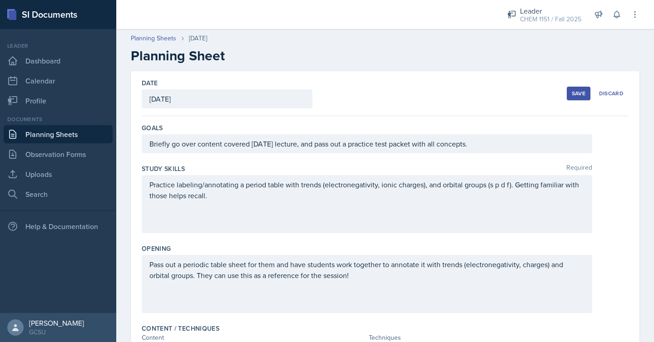
scroll to position [428, 0]
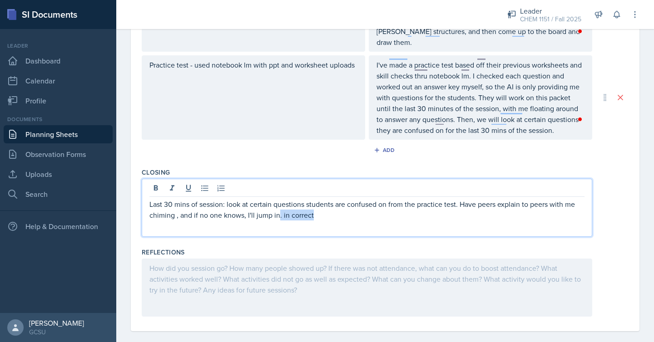
drag, startPoint x: 320, startPoint y: 206, endPoint x: 280, endPoint y: 206, distance: 40.4
click at [280, 206] on p "Last 30 mins of session: look at certain questions students are confused on fro…" at bounding box center [366, 210] width 435 height 22
click at [176, 204] on p "Last 30 mins of session: look at certain questions students are confused on fro…" at bounding box center [366, 210] width 435 height 22
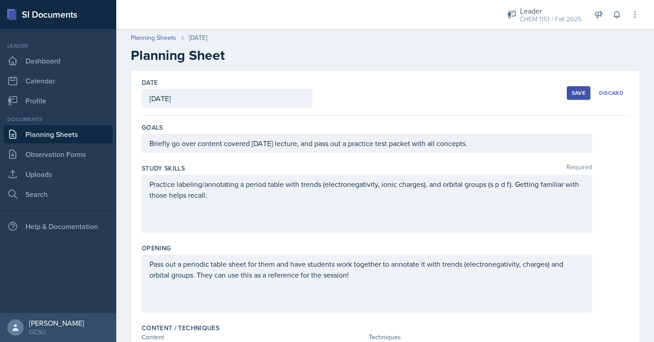
scroll to position [0, 0]
click at [586, 91] on button "Save" at bounding box center [579, 94] width 24 height 14
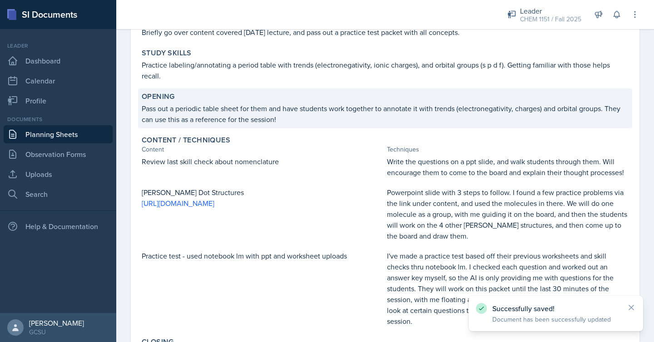
scroll to position [250, 0]
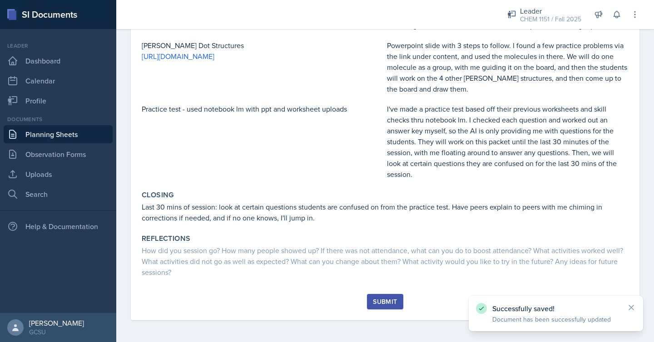
click at [392, 305] on div "Submit" at bounding box center [385, 301] width 24 height 7
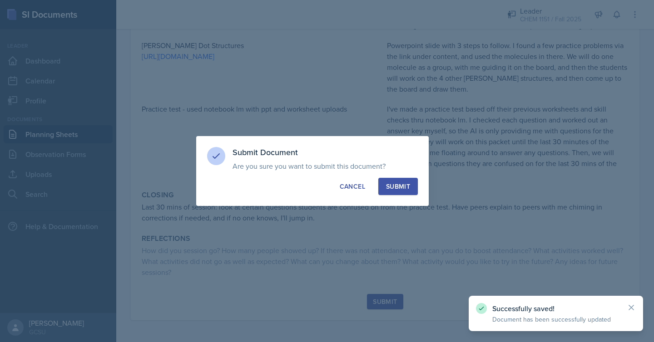
click at [404, 189] on div "Submit" at bounding box center [398, 186] width 24 height 9
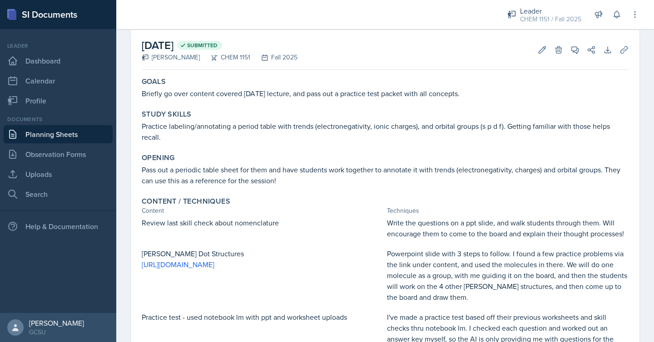
scroll to position [0, 0]
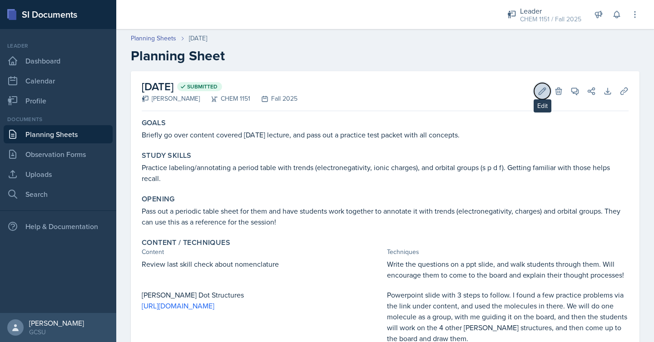
click at [539, 90] on icon at bounding box center [542, 91] width 9 height 9
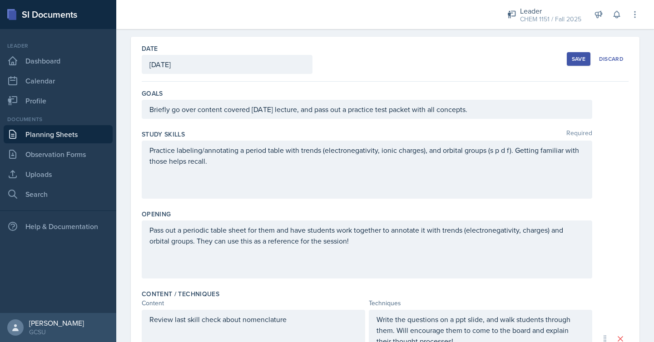
click at [279, 165] on p "Practice labeling/annotating a period table with trends (electronegativity, ion…" at bounding box center [366, 156] width 435 height 22
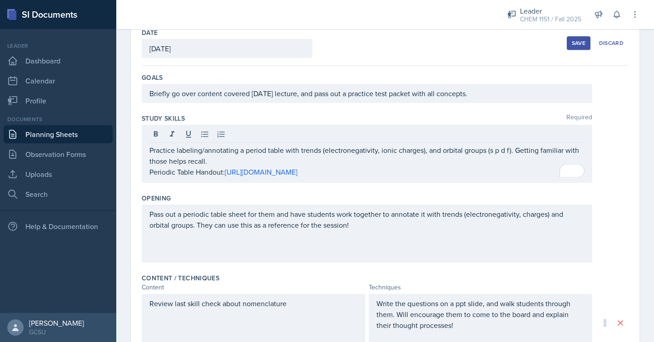
click at [583, 46] on div "Save" at bounding box center [579, 43] width 14 height 7
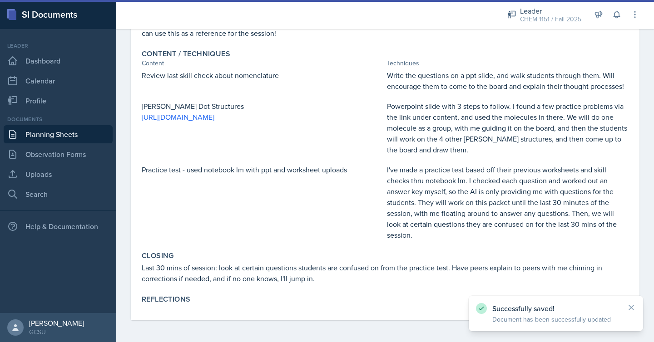
scroll to position [0, 0]
